Goal: Information Seeking & Learning: Learn about a topic

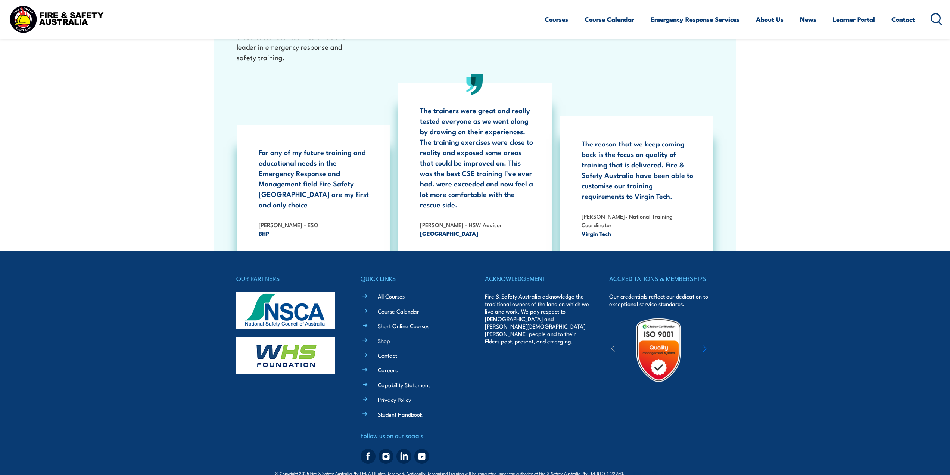
scroll to position [1418, 0]
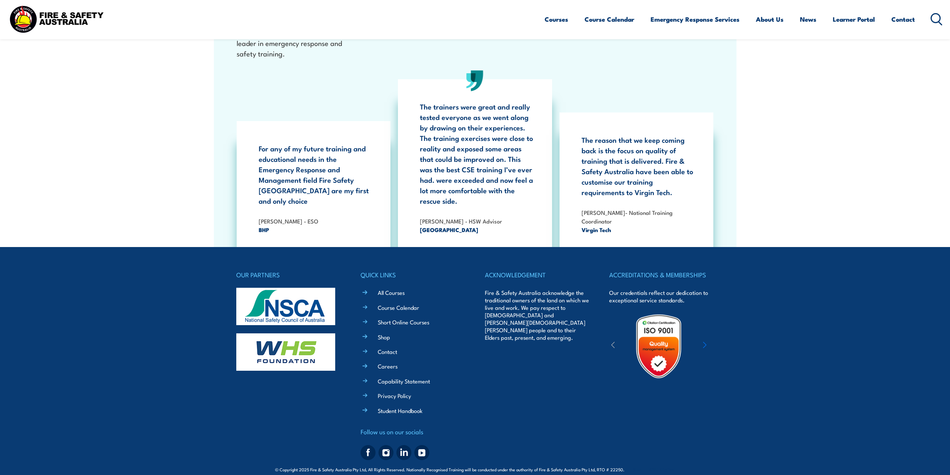
click at [384, 288] on li "All Courses" at bounding box center [419, 292] width 94 height 9
click at [384, 288] on link "All Courses" at bounding box center [391, 292] width 27 height 8
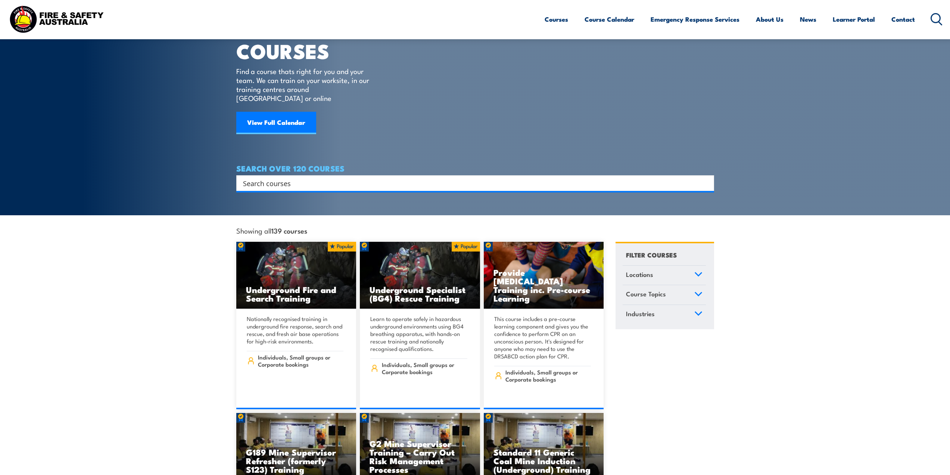
scroll to position [35, 0]
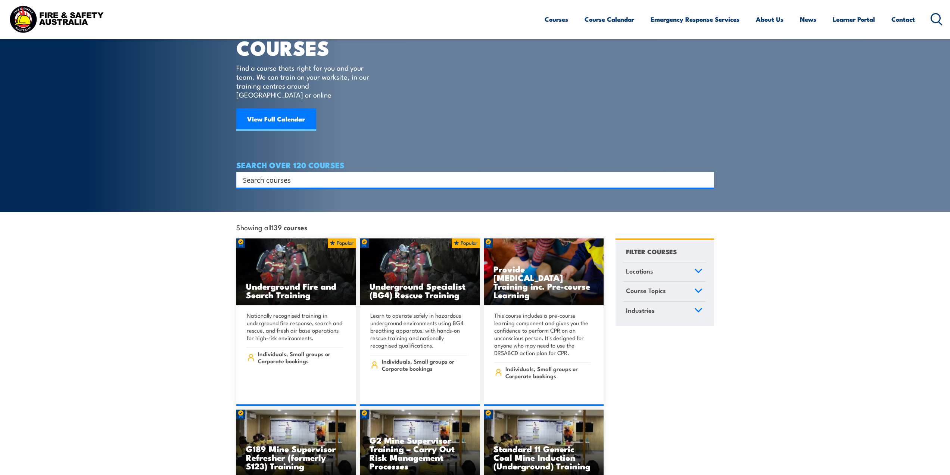
click at [351, 174] on input "Search input" at bounding box center [470, 179] width 455 height 11
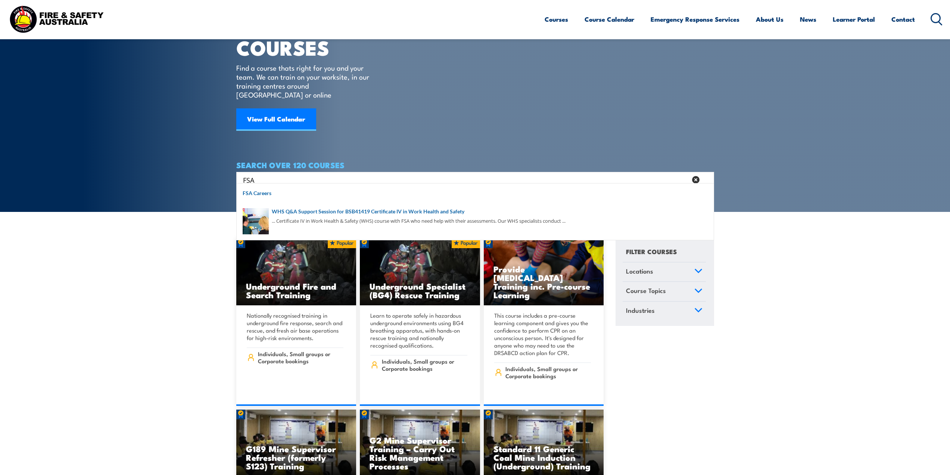
click at [349, 174] on input "FSA" at bounding box center [465, 179] width 444 height 11
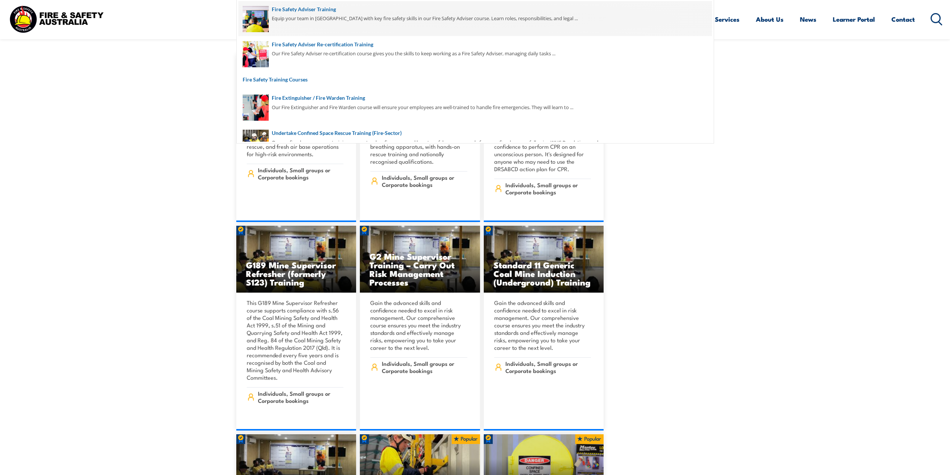
scroll to position [220, 0]
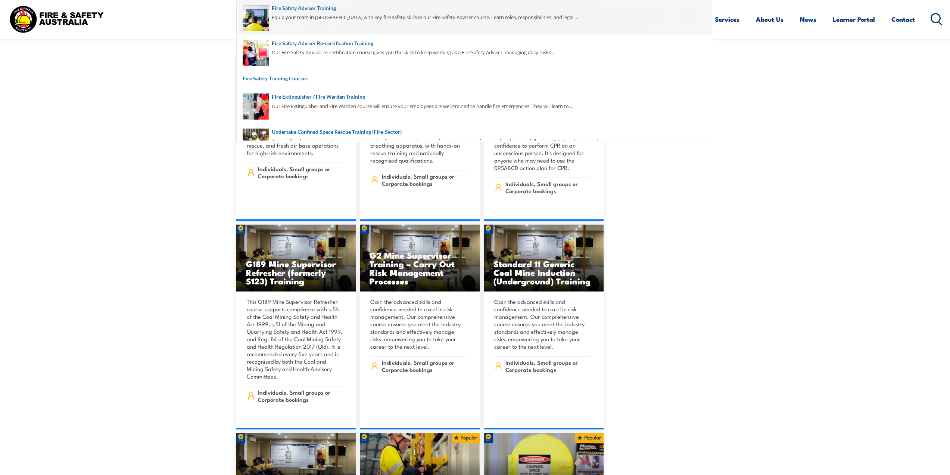
type input "Fire saf"
click at [331, 17] on span at bounding box center [476, 17] width 474 height 35
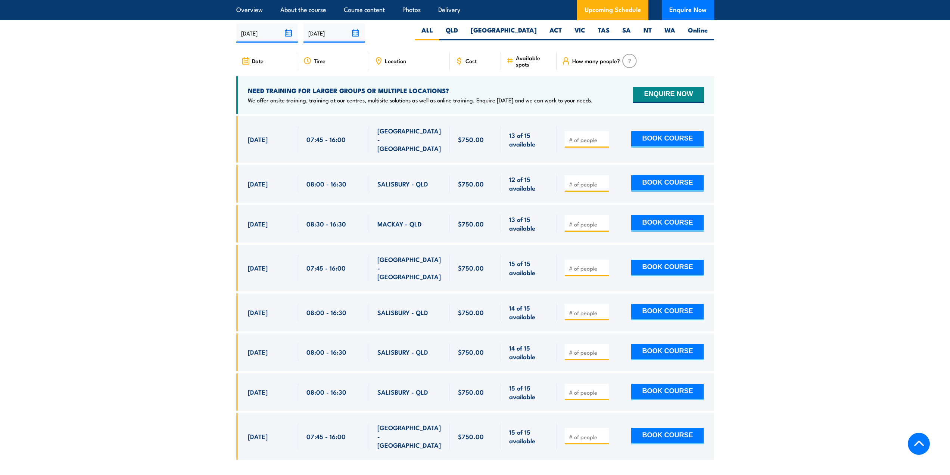
scroll to position [1220, 0]
